Goal: Find specific page/section: Find specific page/section

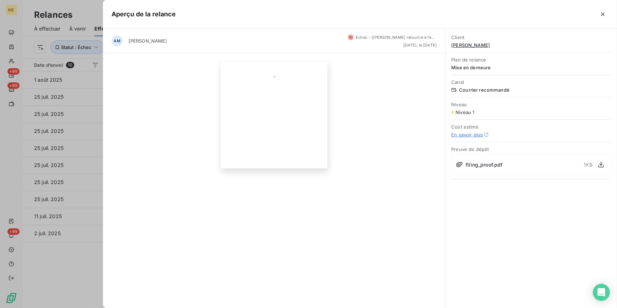
click at [73, 39] on div at bounding box center [308, 154] width 617 height 308
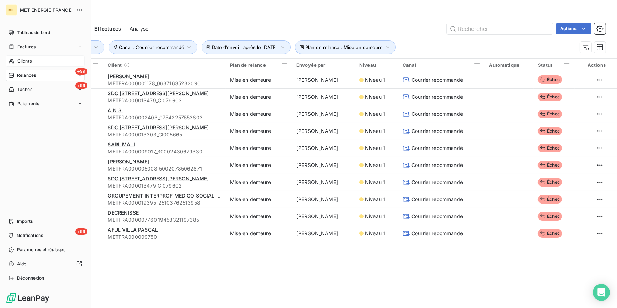
click at [14, 60] on div "Clients" at bounding box center [45, 60] width 79 height 11
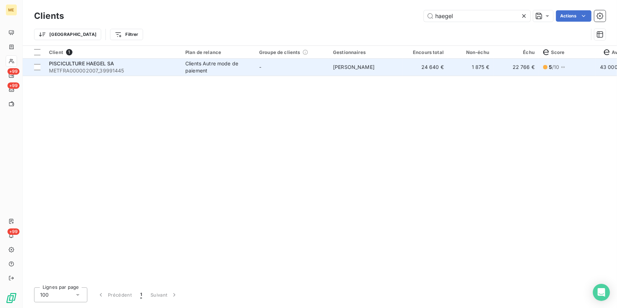
type input "haegel"
click at [344, 71] on td "[PERSON_NAME]" at bounding box center [366, 67] width 74 height 17
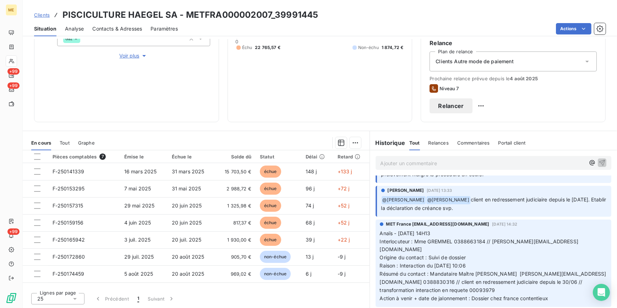
scroll to position [129, 0]
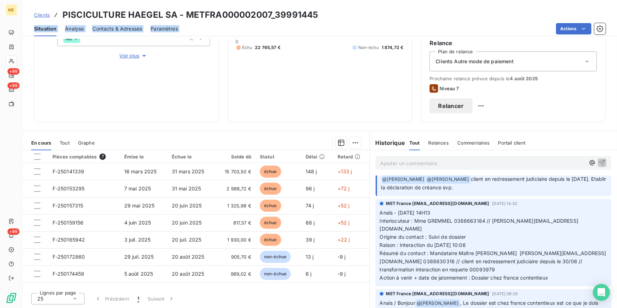
drag, startPoint x: 344, startPoint y: 11, endPoint x: 246, endPoint y: 27, distance: 98.6
click at [246, 27] on div "Clients PISCICULTURE HAEGEL SA - METFRA000002007_39991445 Situation Analyse Con…" at bounding box center [320, 18] width 594 height 36
drag, startPoint x: 246, startPoint y: 27, endPoint x: 331, endPoint y: 20, distance: 85.1
click at [331, 20] on div "Clients PISCICULTURE HAEGEL SA - METFRA000002007_39991445" at bounding box center [320, 15] width 594 height 13
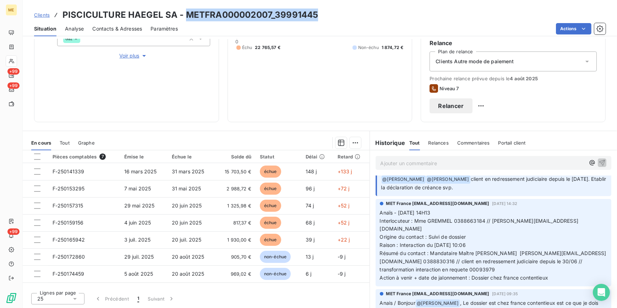
drag, startPoint x: 323, startPoint y: 18, endPoint x: 186, endPoint y: 15, distance: 136.4
click at [186, 15] on div "Clients PISCICULTURE HAEGEL SA - METFRA000002007_39991445" at bounding box center [320, 15] width 594 height 13
copy h3 "METFRA000002007_39991445"
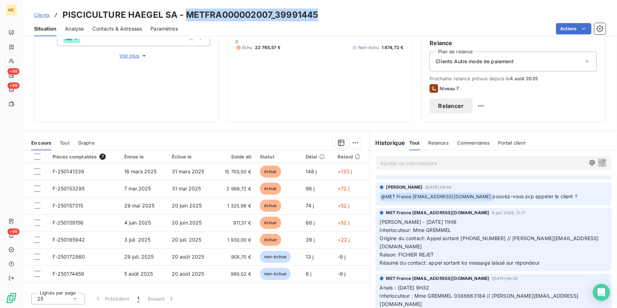
scroll to position [323, 0]
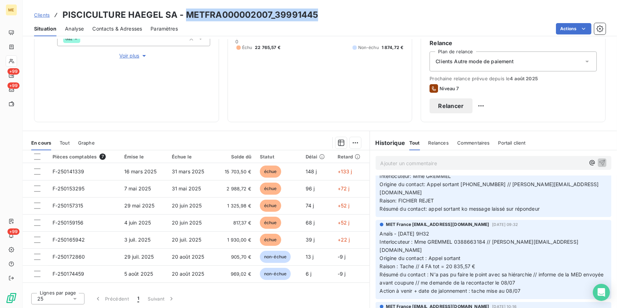
click at [34, 14] on span "Clients" at bounding box center [42, 15] width 16 height 6
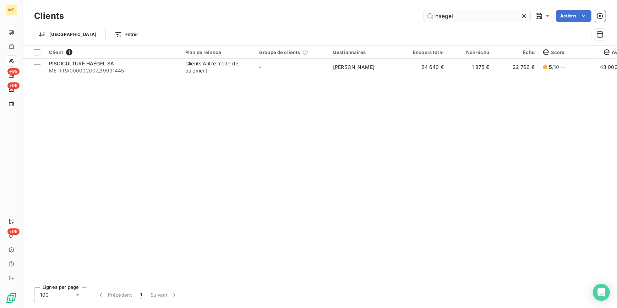
click at [522, 17] on icon at bounding box center [524, 15] width 7 height 7
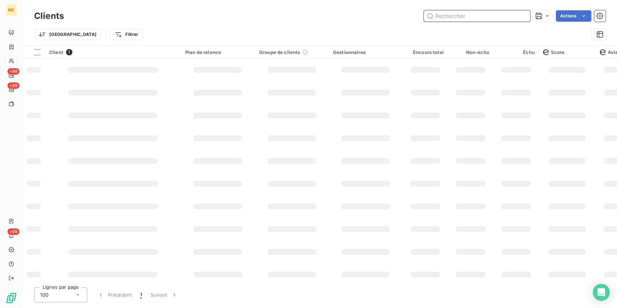
click at [505, 16] on input "text" at bounding box center [477, 15] width 107 height 11
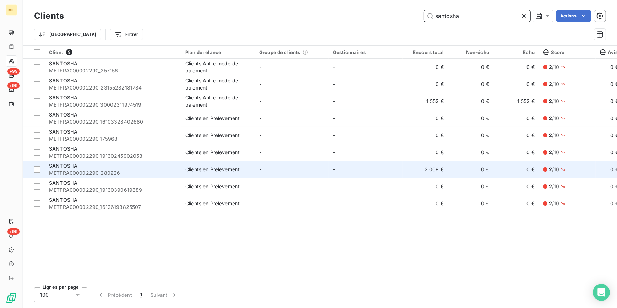
type input "santosha"
click at [283, 165] on td "-" at bounding box center [292, 169] width 74 height 17
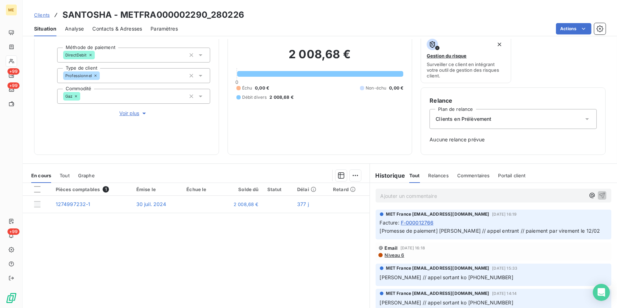
scroll to position [64, 0]
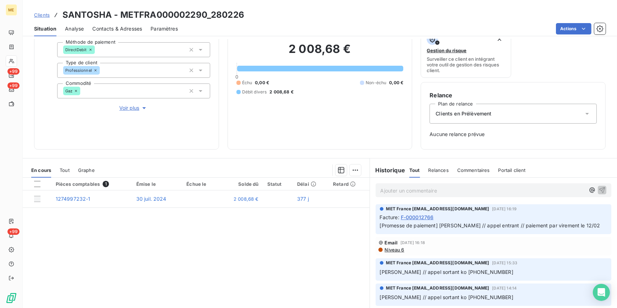
click at [64, 173] on div "Tout" at bounding box center [65, 170] width 10 height 15
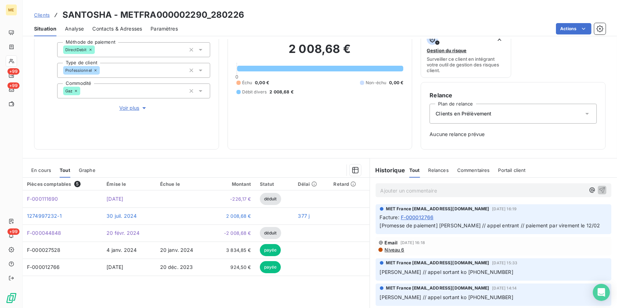
click at [42, 15] on span "Clients" at bounding box center [42, 15] width 16 height 6
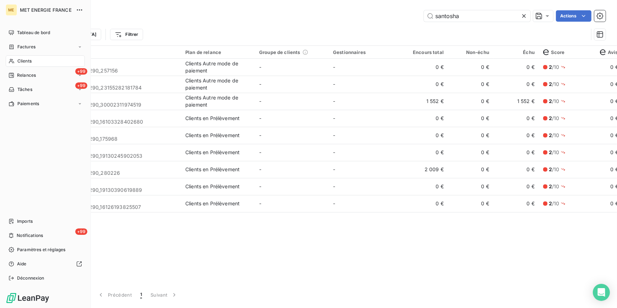
click at [38, 61] on div "Clients" at bounding box center [45, 60] width 79 height 11
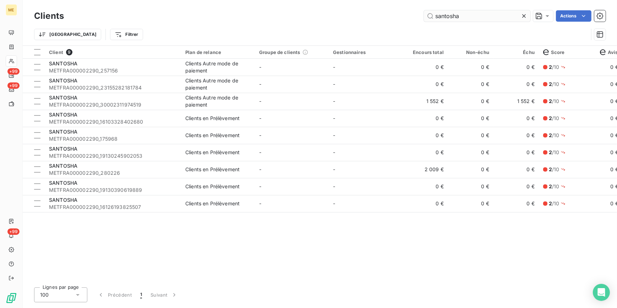
click at [528, 14] on div at bounding box center [526, 15] width 10 height 11
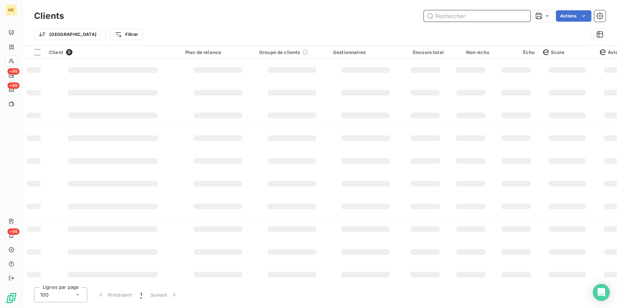
click at [510, 17] on input "text" at bounding box center [477, 15] width 107 height 11
paste input "METFRA000008620_Z1443800000115"
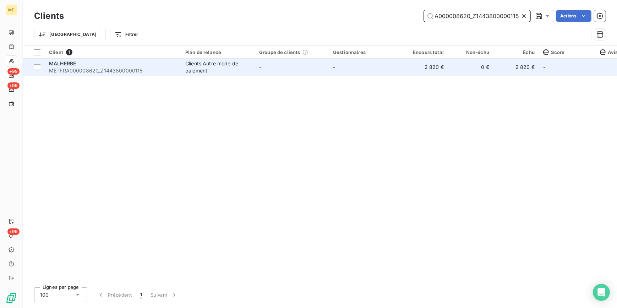
type input "METFRA000008620_Z1443800000115"
click at [359, 70] on td "-" at bounding box center [366, 67] width 74 height 17
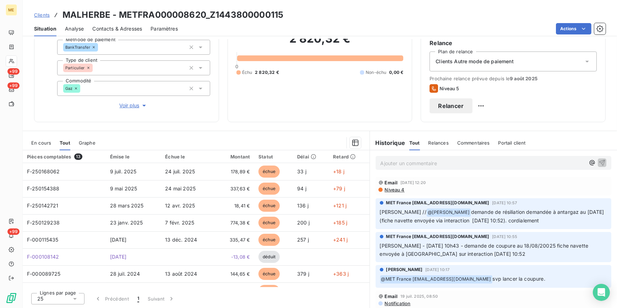
click at [45, 15] on span "Clients" at bounding box center [42, 15] width 16 height 6
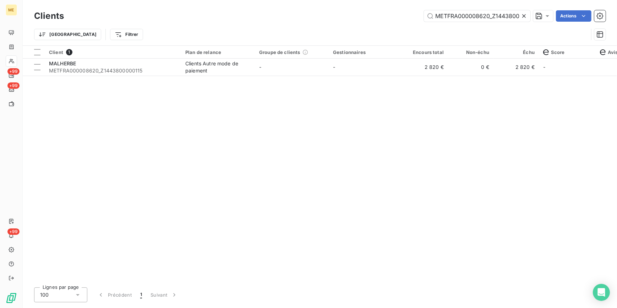
click at [523, 16] on icon at bounding box center [524, 16] width 4 height 4
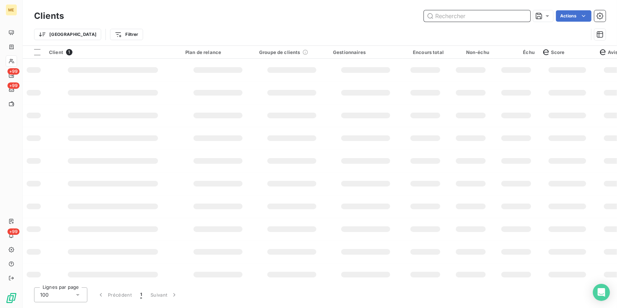
click at [516, 15] on input "text" at bounding box center [477, 15] width 107 height 11
paste input "METFRA000006671_46072503617778"
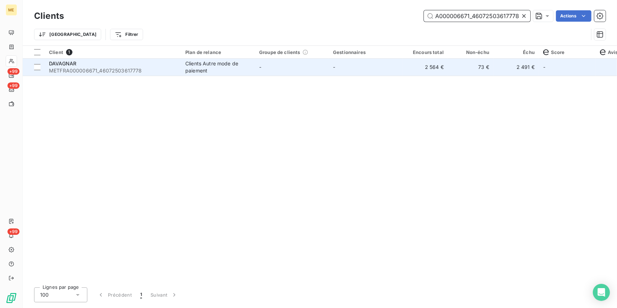
type input "METFRA000006671_46072503617778"
click at [321, 65] on td "-" at bounding box center [292, 67] width 74 height 17
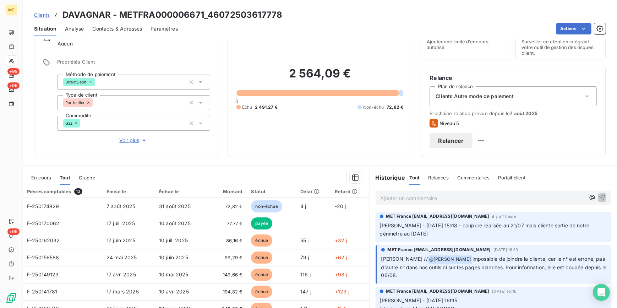
scroll to position [32, 0]
click at [44, 14] on span "Clients" at bounding box center [42, 15] width 16 height 6
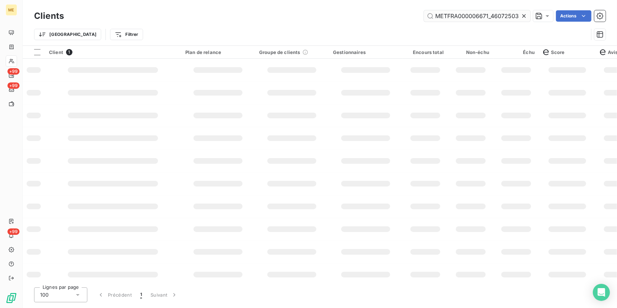
scroll to position [0, 19]
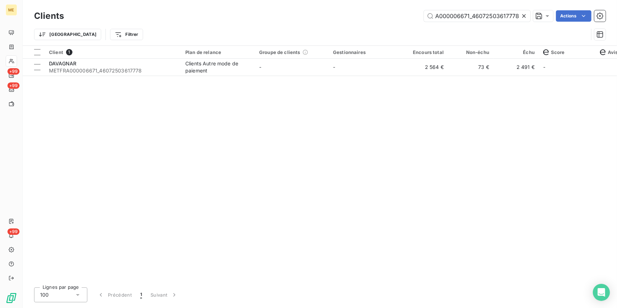
click at [525, 15] on icon at bounding box center [524, 15] width 7 height 7
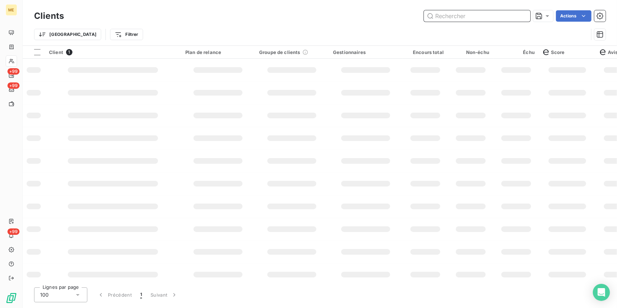
click at [515, 14] on input "text" at bounding box center [477, 15] width 107 height 11
paste input "METFRA000008118_Z1443800000192"
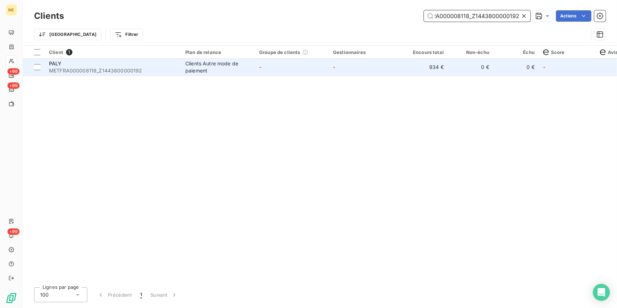
type input "METFRA000008118_Z1443800000192"
click at [401, 72] on td "-" at bounding box center [366, 67] width 74 height 17
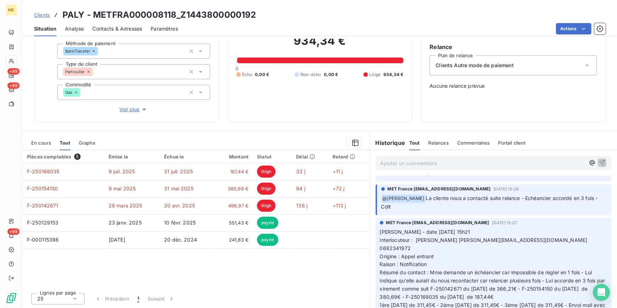
scroll to position [129, 0]
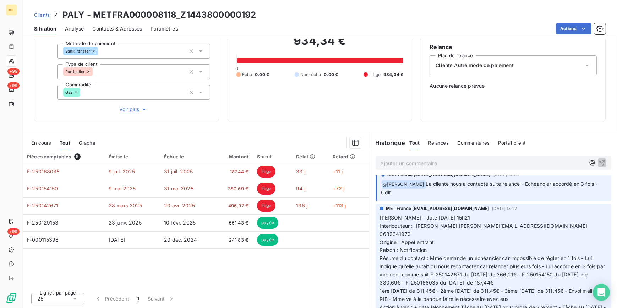
click at [46, 141] on span "En cours" at bounding box center [41, 143] width 20 height 6
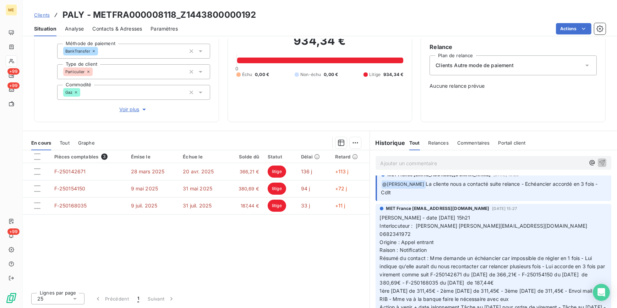
click at [39, 15] on span "Clients" at bounding box center [42, 15] width 16 height 6
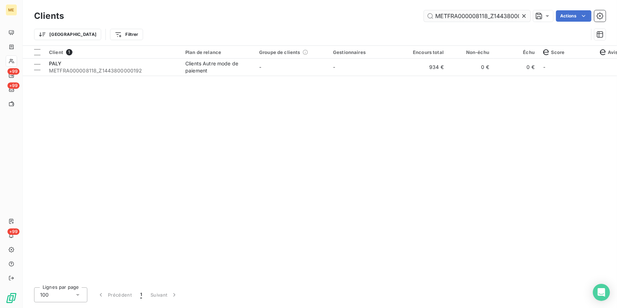
click at [525, 18] on icon at bounding box center [524, 15] width 7 height 7
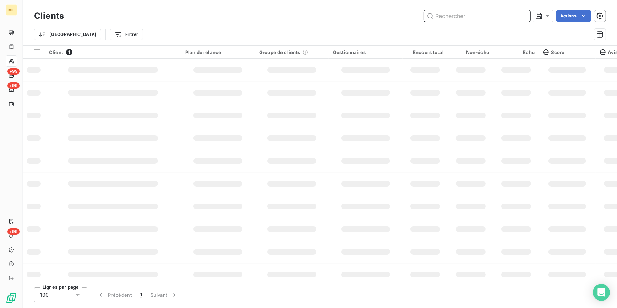
click at [523, 17] on input "text" at bounding box center [477, 15] width 107 height 11
paste input "METFRA000008601_Z1443800000156"
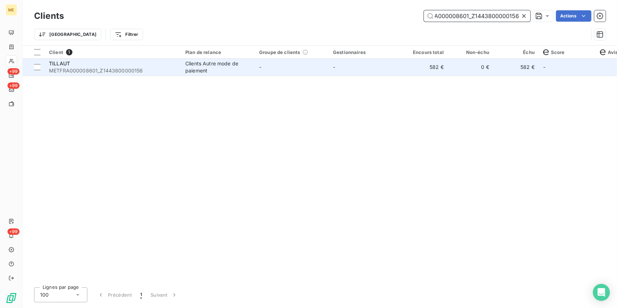
type input "METFRA000008601_Z1443800000156"
click at [380, 70] on td "-" at bounding box center [366, 67] width 74 height 17
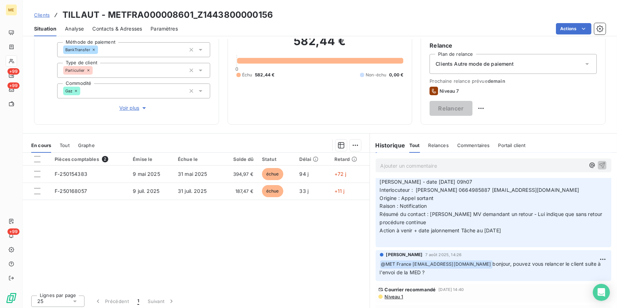
scroll to position [32, 0]
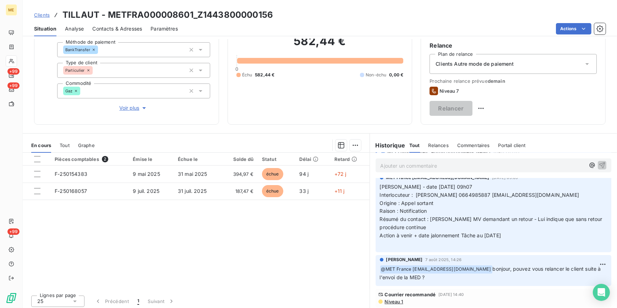
click at [396, 299] on span "Niveau 1" at bounding box center [393, 302] width 19 height 6
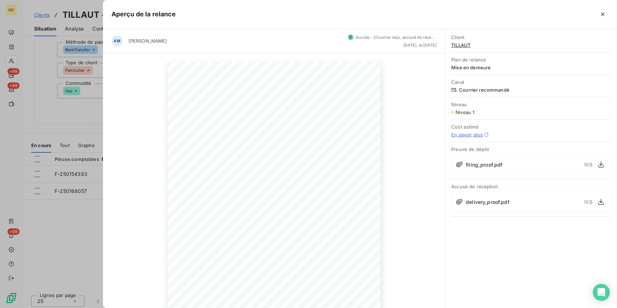
drag, startPoint x: 93, startPoint y: 102, endPoint x: 85, endPoint y: 88, distance: 15.5
click at [93, 102] on div at bounding box center [308, 154] width 617 height 308
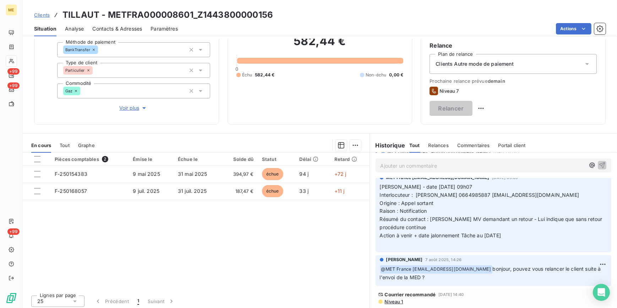
click at [48, 18] on link "Clients" at bounding box center [42, 14] width 16 height 7
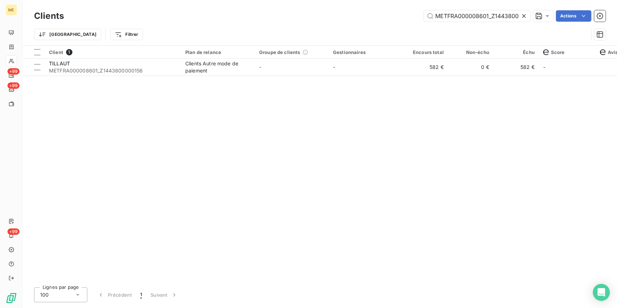
click at [526, 13] on icon at bounding box center [524, 15] width 7 height 7
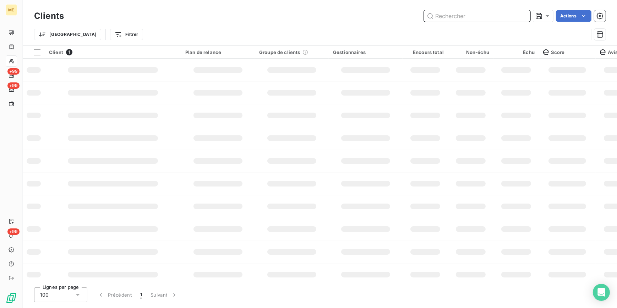
click at [517, 16] on input "text" at bounding box center [477, 15] width 107 height 11
paste input "METFRA000015907_25302025949883"
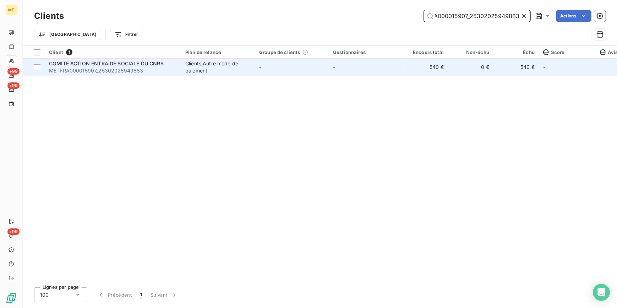
type input "METFRA000015907_25302025949883"
click at [461, 74] on td "0 €" at bounding box center [470, 67] width 45 height 17
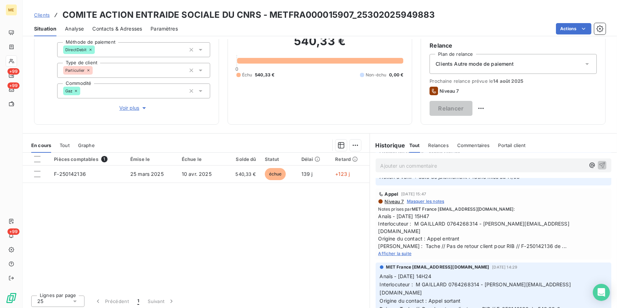
scroll to position [129, 0]
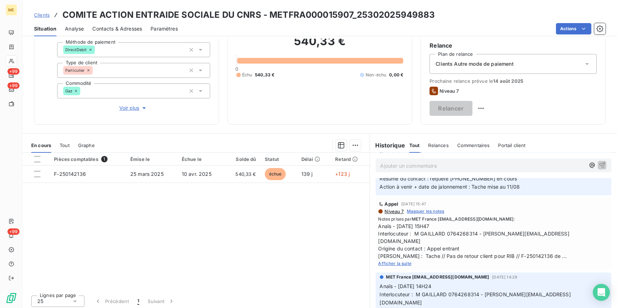
click at [404, 261] on span "Afficher la suite" at bounding box center [395, 263] width 33 height 5
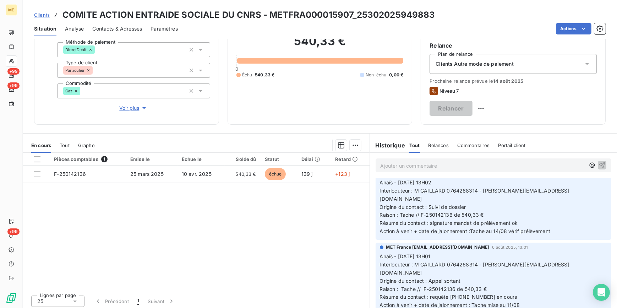
scroll to position [0, 0]
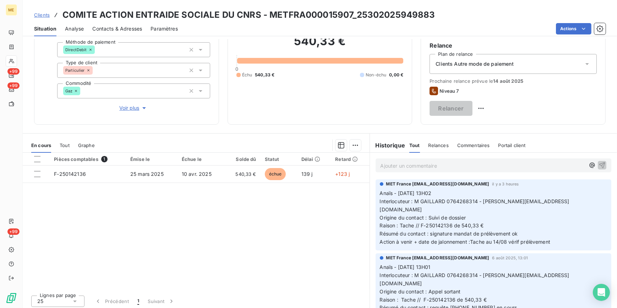
click at [39, 12] on span "Clients" at bounding box center [42, 15] width 16 height 6
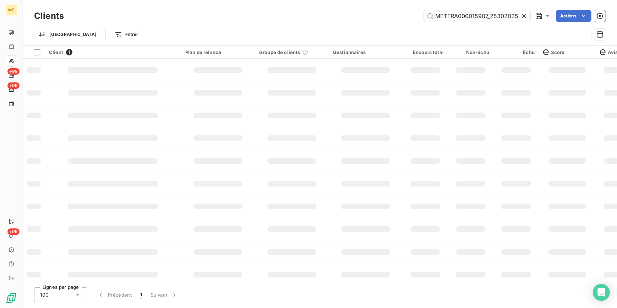
scroll to position [0, 20]
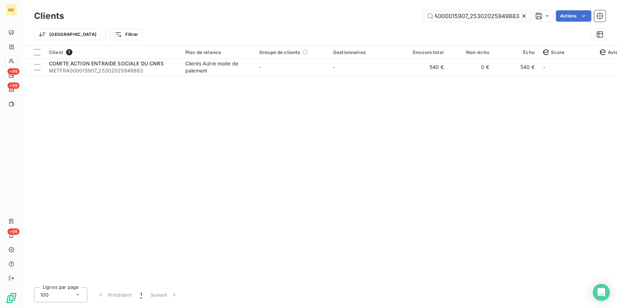
drag, startPoint x: 523, startPoint y: 16, endPoint x: 517, endPoint y: 14, distance: 5.9
click at [522, 15] on icon at bounding box center [524, 15] width 7 height 7
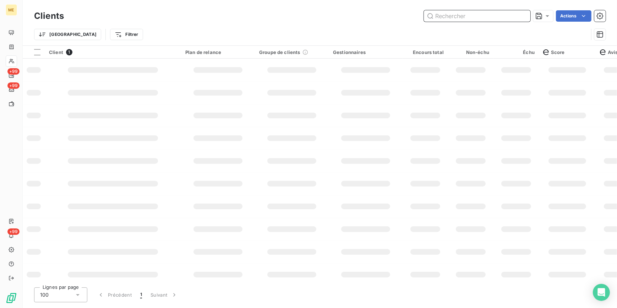
click at [517, 14] on input "text" at bounding box center [477, 15] width 107 height 11
paste input "METFRA000007432_Z1443800000190"
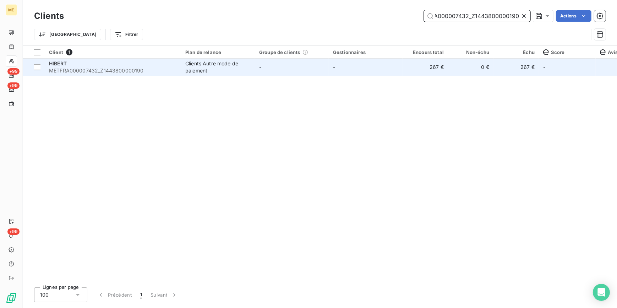
type input "METFRA000007432_Z1443800000190"
click at [462, 69] on td "0 €" at bounding box center [470, 67] width 45 height 17
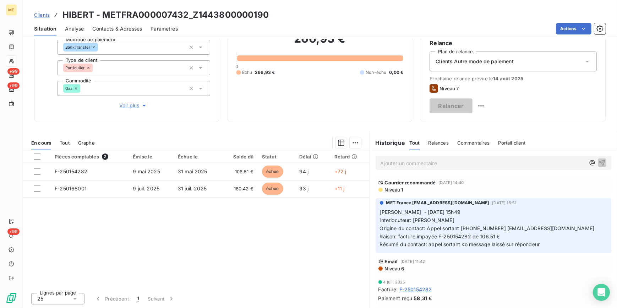
scroll to position [323, 0]
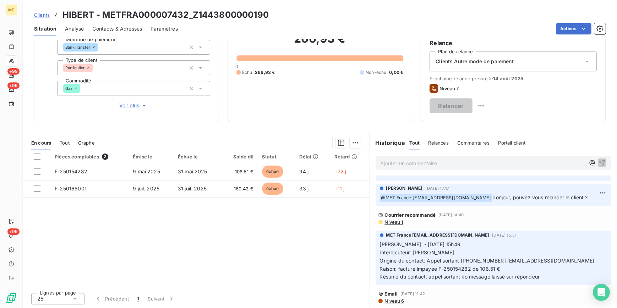
click at [42, 15] on span "Clients" at bounding box center [42, 15] width 16 height 6
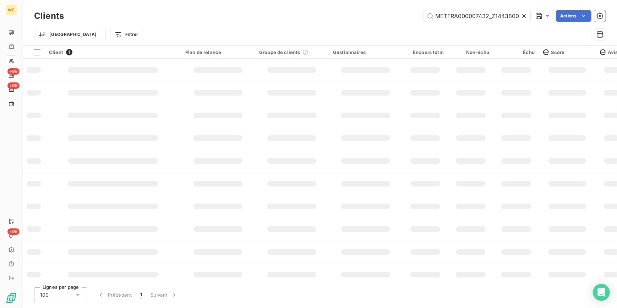
scroll to position [0, 21]
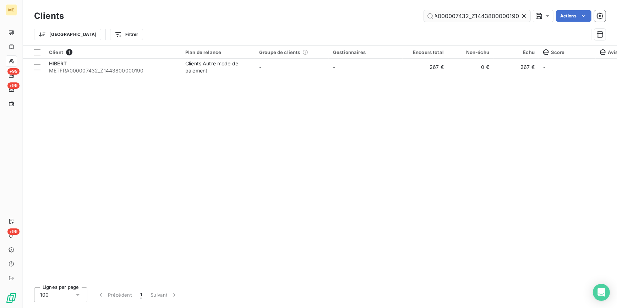
drag, startPoint x: 525, startPoint y: 13, endPoint x: 517, endPoint y: 14, distance: 7.6
click at [524, 12] on icon at bounding box center [524, 15] width 7 height 7
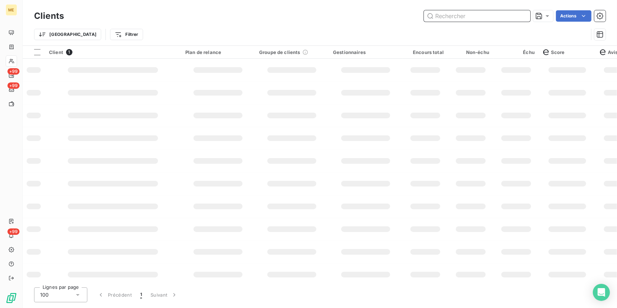
click at [508, 14] on input "text" at bounding box center [477, 15] width 107 height 11
paste input "METFRA000007225_Z1443800000227"
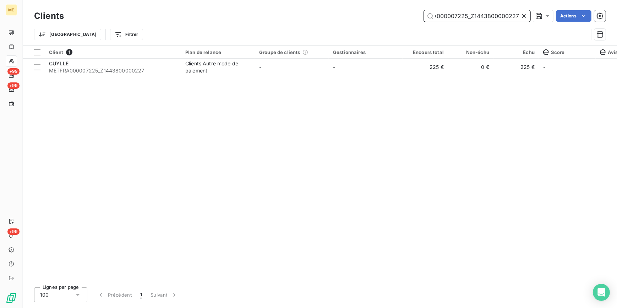
type input "METFRA000007225_Z1443800000227"
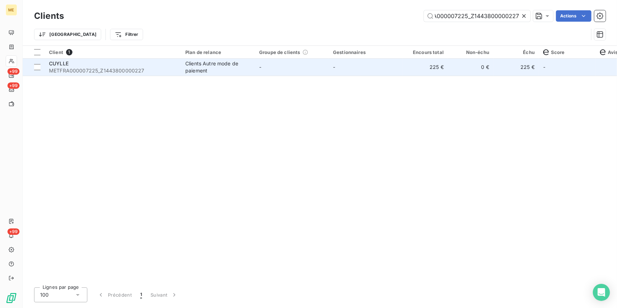
drag, startPoint x: 326, startPoint y: 75, endPoint x: 321, endPoint y: 72, distance: 5.6
click at [321, 72] on td "-" at bounding box center [292, 67] width 74 height 17
